Goal: Information Seeking & Learning: Learn about a topic

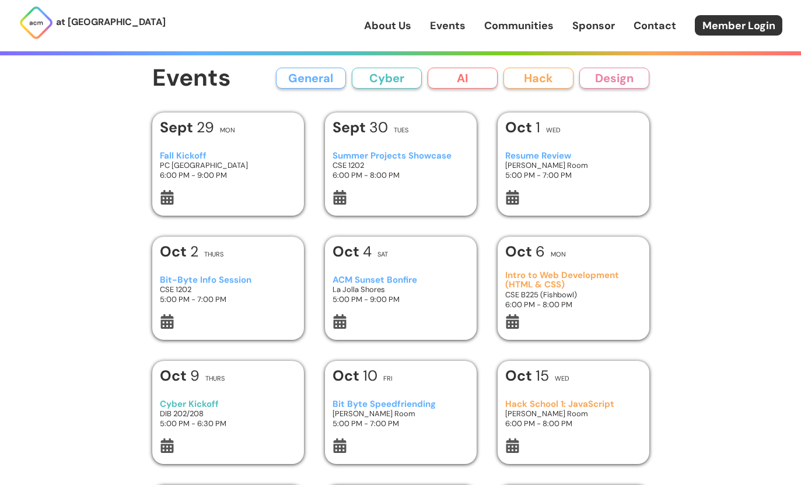
click at [581, 176] on h3 "5:00 PM - 7:00 PM" at bounding box center [573, 175] width 136 height 10
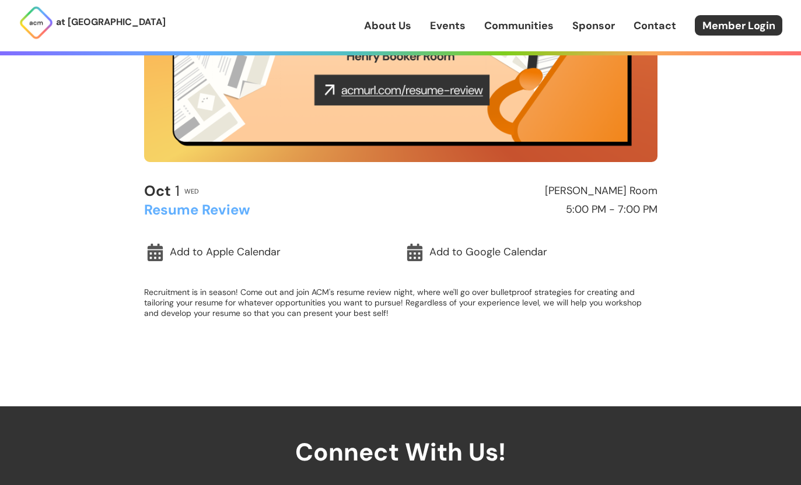
scroll to position [258, 0]
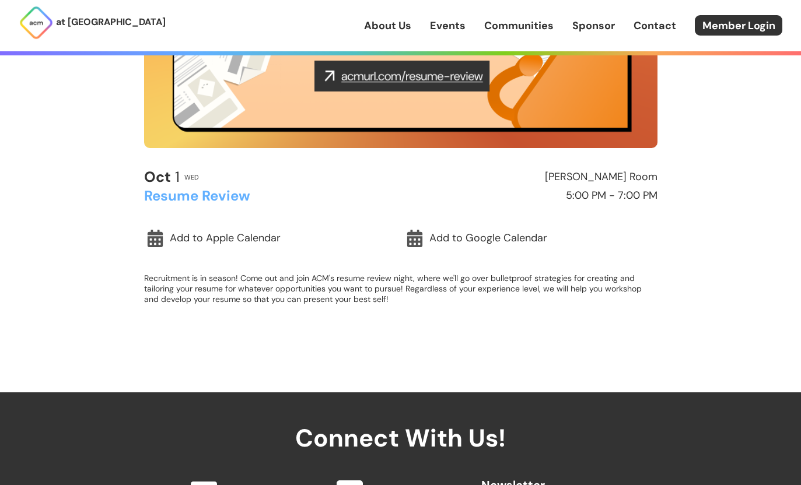
click at [447, 175] on h2 "[PERSON_NAME] Room" at bounding box center [531, 178] width 251 height 12
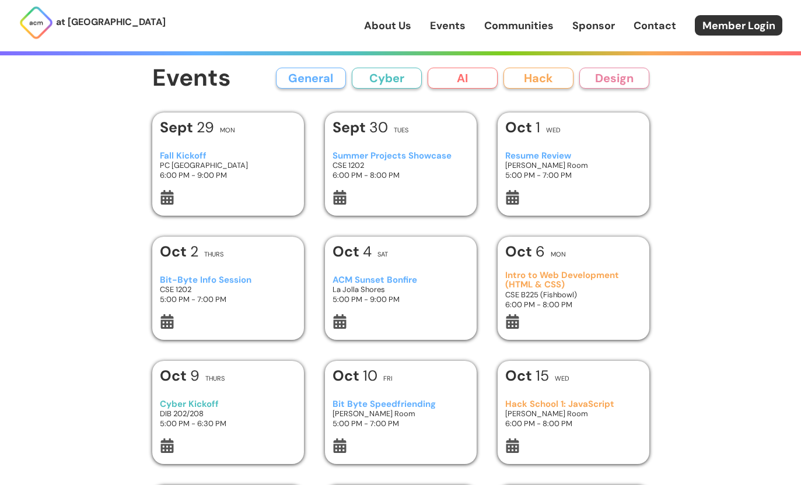
scroll to position [23, 0]
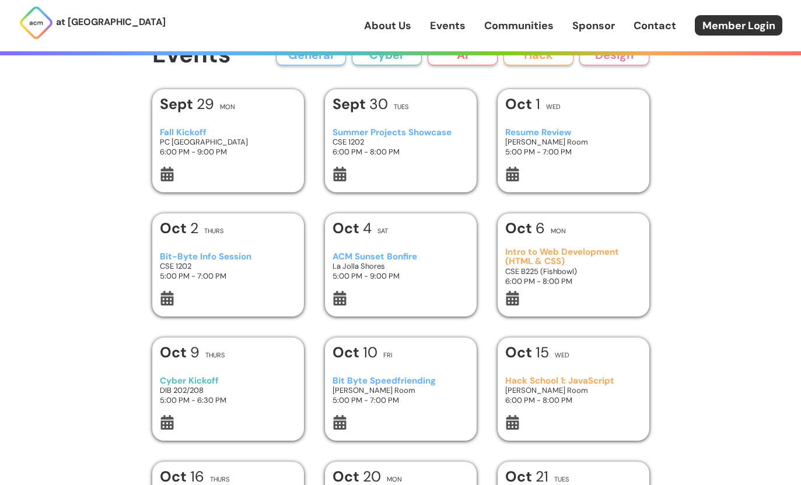
click at [279, 238] on div "[DATE] Thurs" at bounding box center [228, 231] width 136 height 21
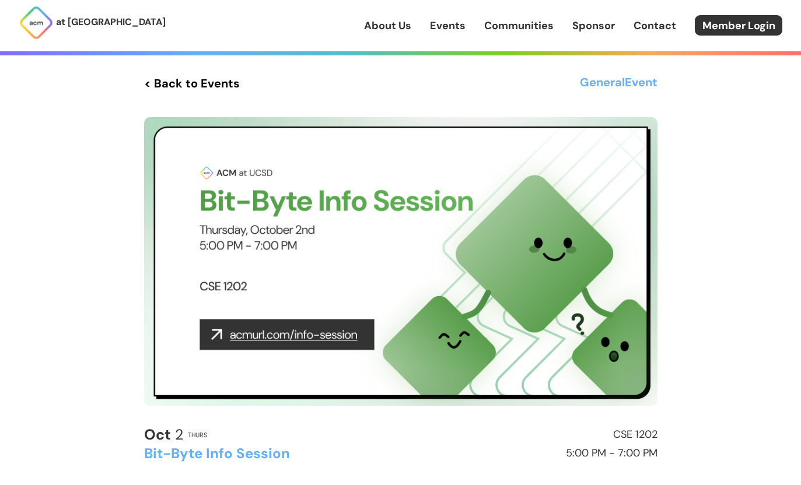
click at [194, 74] on link "< Back to Events" at bounding box center [192, 83] width 96 height 21
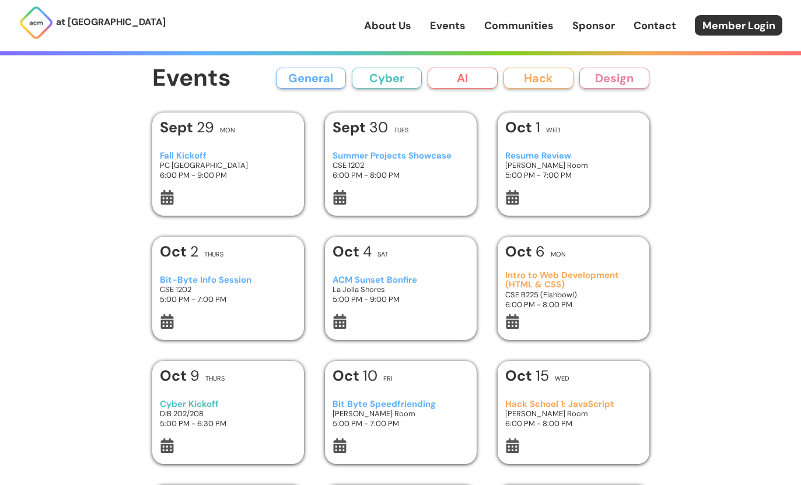
click at [522, 134] on b "Oct" at bounding box center [520, 127] width 30 height 19
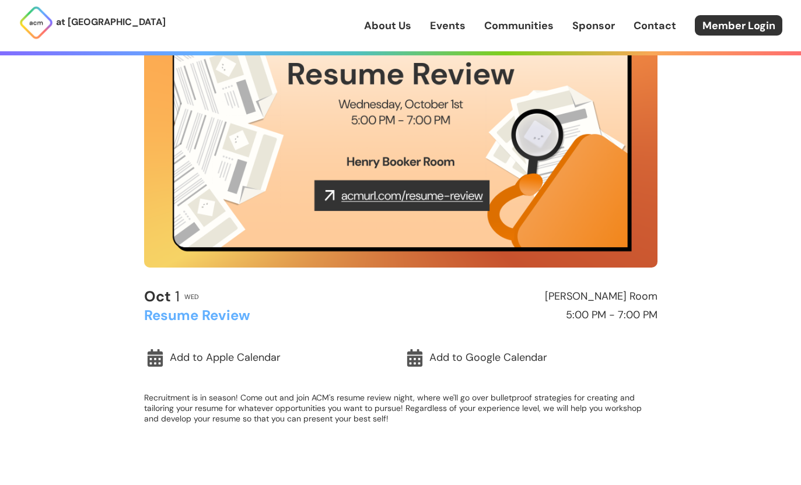
scroll to position [141, 0]
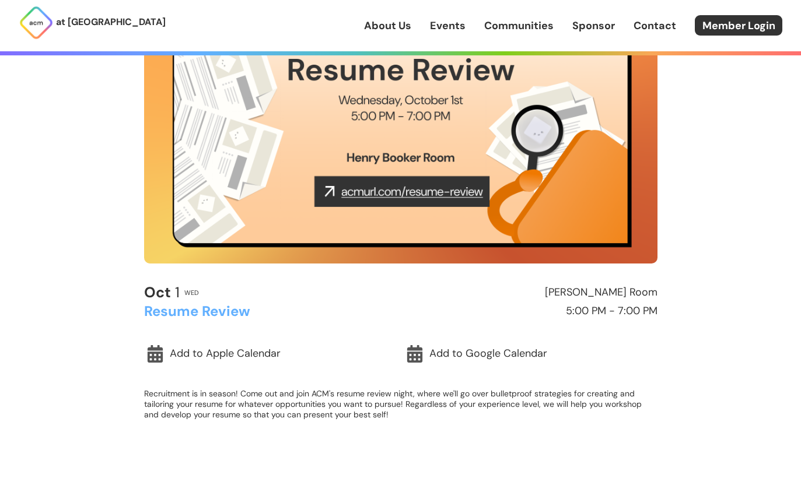
scroll to position [143, 0]
